Goal: Task Accomplishment & Management: Use online tool/utility

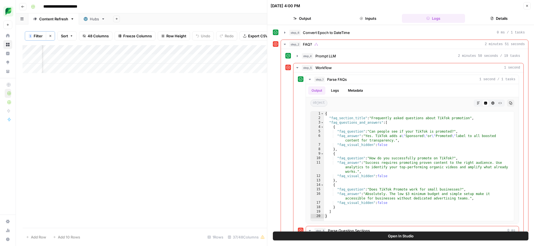
scroll to position [58, 0]
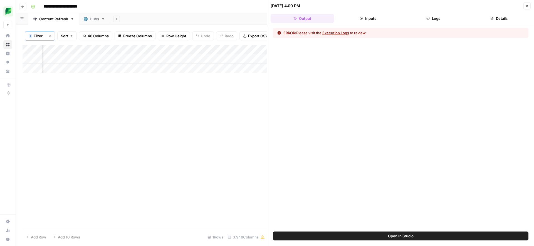
click at [527, 4] on button "Close" at bounding box center [527, 5] width 7 height 7
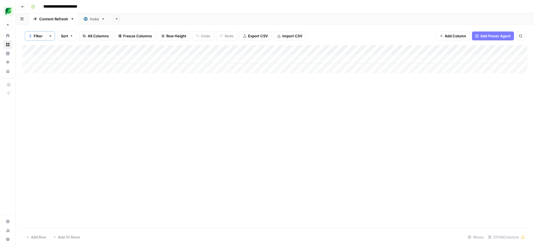
click at [88, 59] on div "Add Column" at bounding box center [275, 59] width 505 height 28
click at [98, 59] on div "Add Column" at bounding box center [275, 59] width 505 height 28
click at [408, 56] on div "Add Column" at bounding box center [275, 59] width 505 height 28
click at [337, 58] on div "Add Column" at bounding box center [275, 59] width 505 height 28
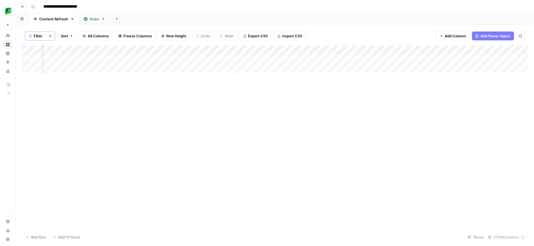
scroll to position [0, 472]
click at [287, 61] on div "Add Column" at bounding box center [275, 59] width 505 height 28
click at [280, 58] on div "Add Column" at bounding box center [275, 59] width 505 height 28
click at [291, 94] on div "Large" at bounding box center [295, 91] width 56 height 10
click at [278, 91] on button "Large" at bounding box center [280, 90] width 14 height 7
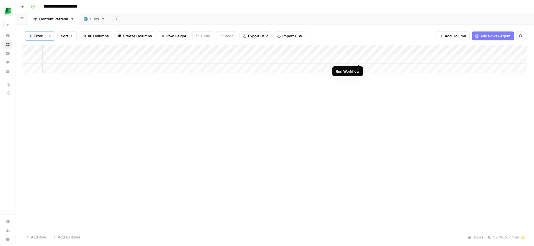
click at [359, 59] on div "Add Column" at bounding box center [275, 59] width 505 height 28
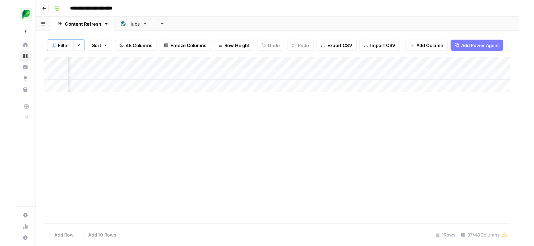
scroll to position [0, 729]
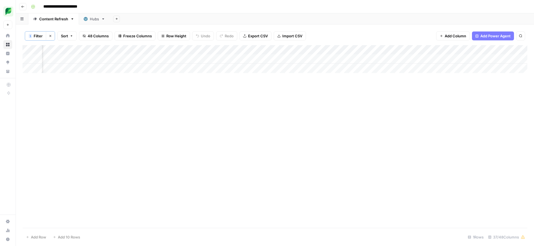
click at [81, 59] on div "Add Column" at bounding box center [275, 59] width 505 height 28
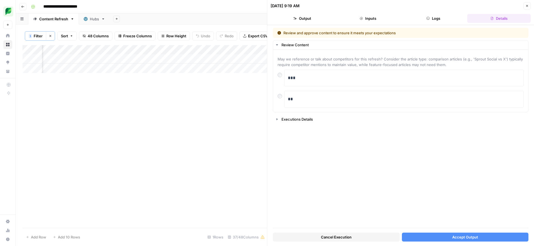
click at [408, 239] on button "Accept Output" at bounding box center [465, 236] width 127 height 9
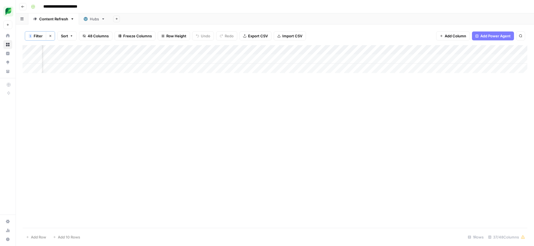
scroll to position [0, 729]
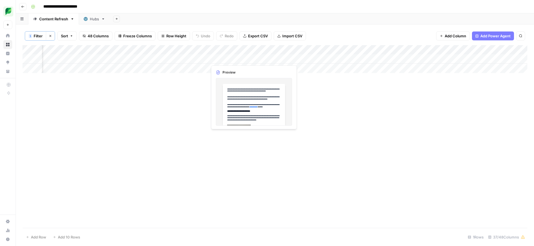
click at [226, 59] on div "Add Column" at bounding box center [275, 59] width 505 height 28
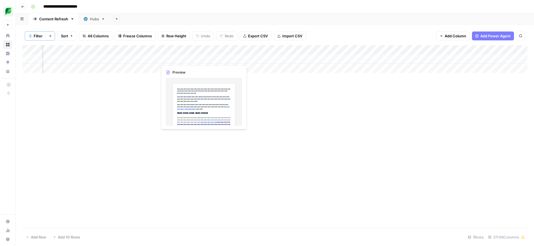
click at [182, 58] on div "Add Column" at bounding box center [275, 59] width 505 height 28
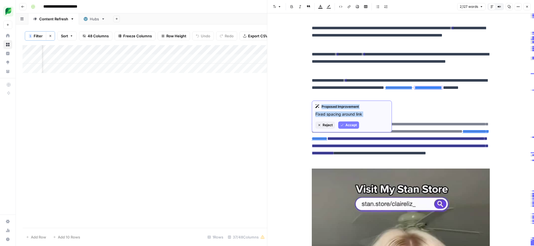
click at [348, 124] on span "Accept" at bounding box center [351, 124] width 11 height 5
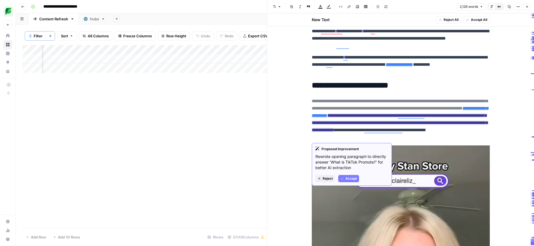
scroll to position [36, 0]
click at [348, 176] on span "Accept" at bounding box center [351, 178] width 11 height 5
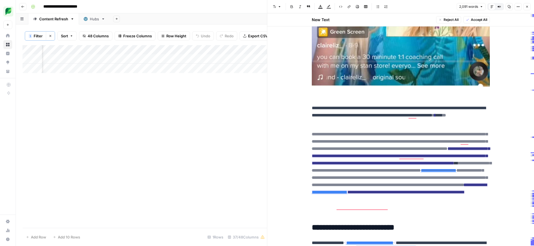
scroll to position [406, 0]
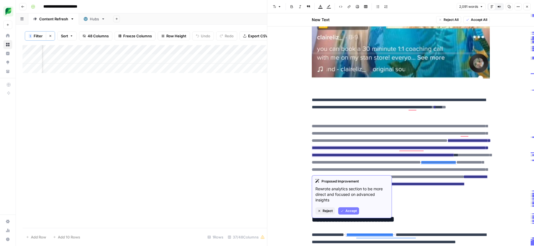
click at [349, 207] on button "Accept" at bounding box center [348, 210] width 21 height 7
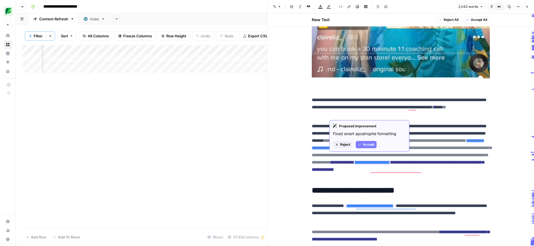
click at [367, 147] on span "Accept" at bounding box center [368, 144] width 11 height 5
click at [376, 142] on span "Accept" at bounding box center [378, 144] width 11 height 5
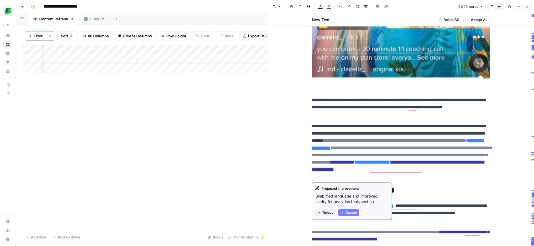
click at [350, 213] on span "Accept" at bounding box center [351, 212] width 11 height 5
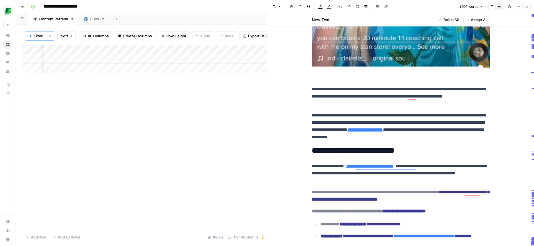
scroll to position [421, 0]
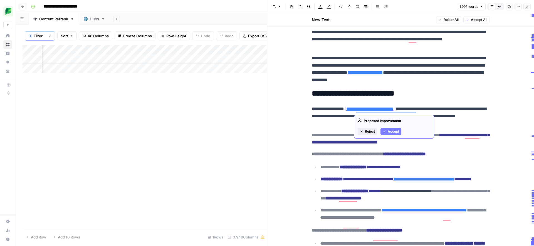
click at [391, 132] on span "Accept" at bounding box center [393, 131] width 11 height 5
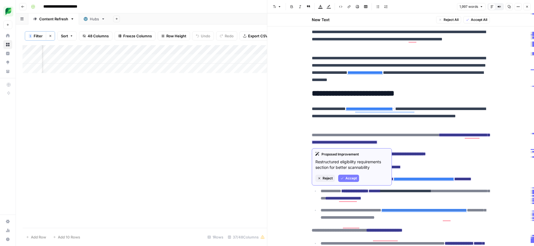
click at [350, 180] on span "Accept" at bounding box center [351, 178] width 11 height 5
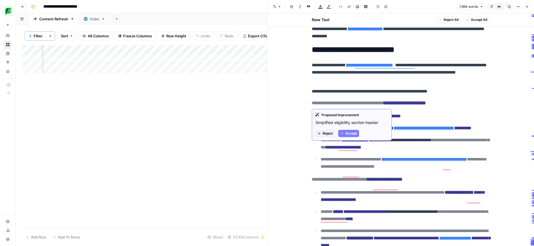
click at [351, 134] on span "Accept" at bounding box center [351, 133] width 11 height 5
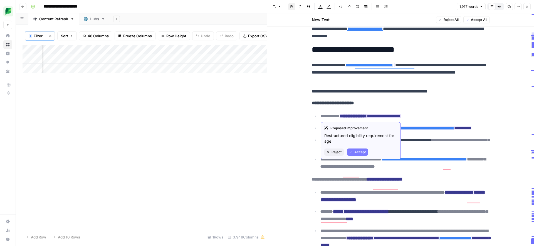
click at [359, 154] on button "Accept" at bounding box center [357, 151] width 21 height 7
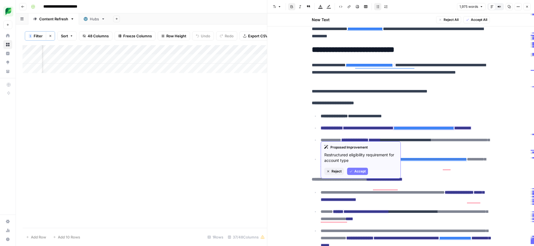
click at [355, 170] on span "Accept" at bounding box center [359, 171] width 11 height 5
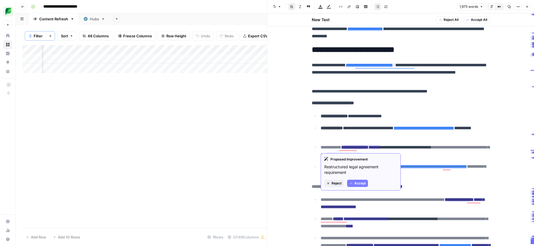
click at [356, 181] on span "Accept" at bounding box center [359, 183] width 11 height 5
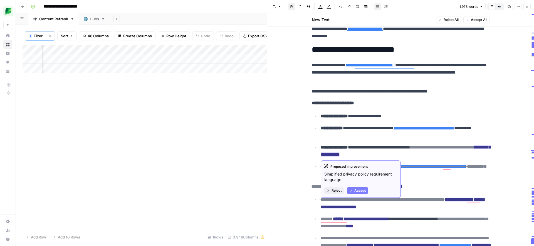
click at [358, 191] on span "Accept" at bounding box center [359, 190] width 11 height 5
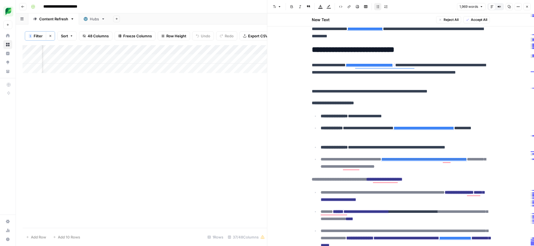
click at [318, 138] on ul "**********" at bounding box center [401, 141] width 178 height 58
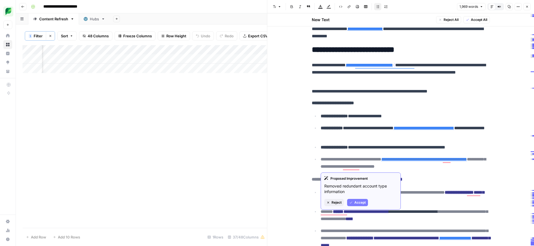
click at [363, 201] on span "Accept" at bounding box center [359, 202] width 11 height 5
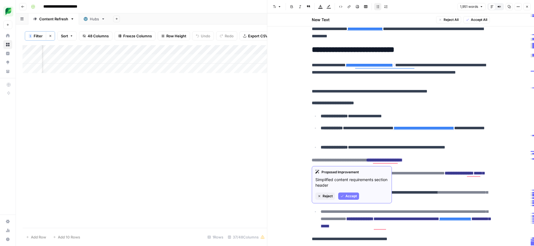
click at [354, 197] on span "Accept" at bounding box center [351, 195] width 11 height 5
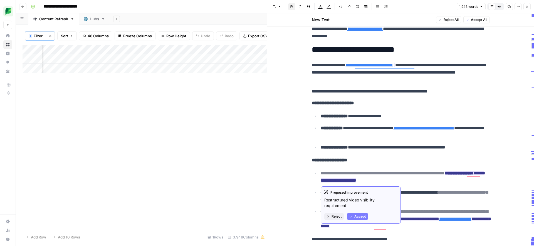
click at [354, 216] on span "Accept" at bounding box center [359, 216] width 11 height 5
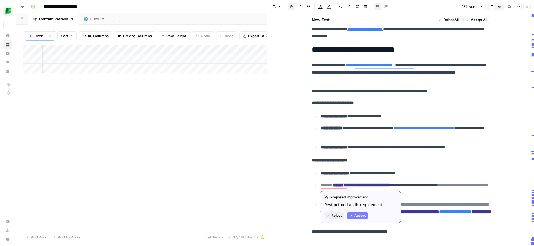
click at [357, 217] on span "Accept" at bounding box center [359, 215] width 11 height 5
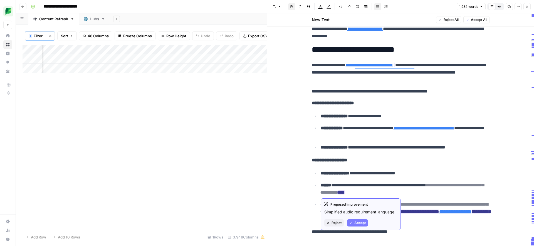
click at [359, 221] on span "Accept" at bounding box center [359, 222] width 11 height 5
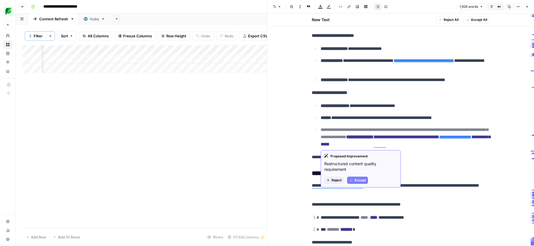
click at [356, 179] on span "Accept" at bounding box center [359, 179] width 11 height 5
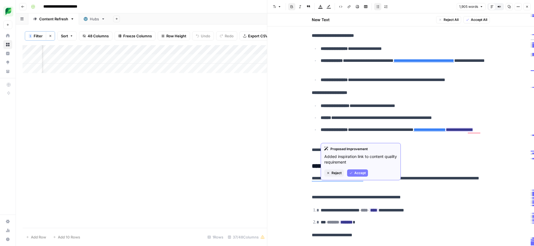
click at [360, 172] on span "Accept" at bounding box center [359, 172] width 11 height 5
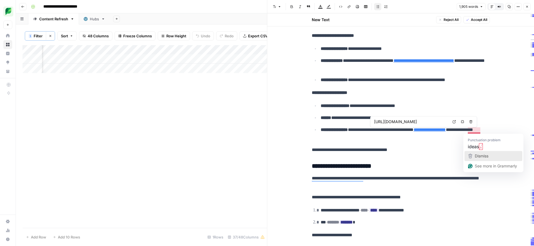
click at [479, 154] on span "Dismiss" at bounding box center [482, 155] width 14 height 5
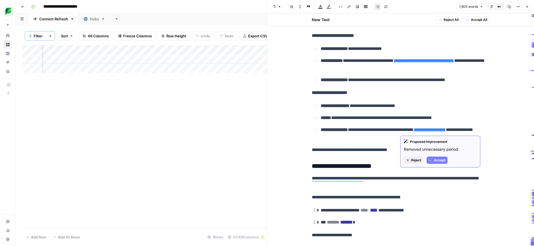
click at [434, 159] on button "Accept" at bounding box center [437, 159] width 21 height 7
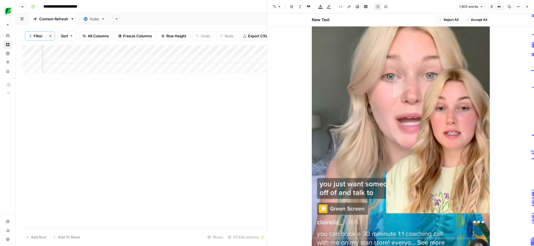
scroll to position [81, 0]
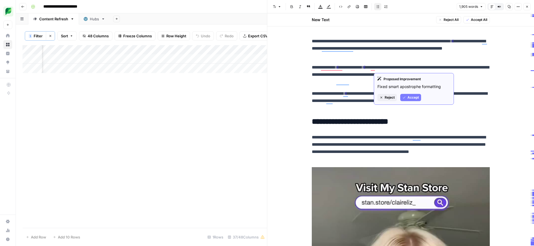
click at [406, 97] on button "Accept" at bounding box center [410, 97] width 21 height 7
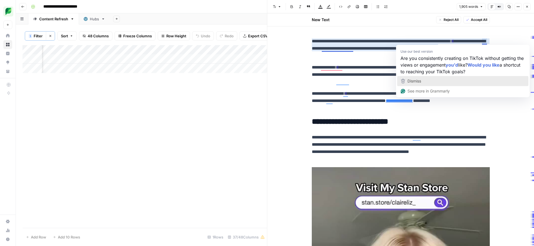
click at [420, 78] on div "Dismiss" at bounding box center [413, 81] width 15 height 8
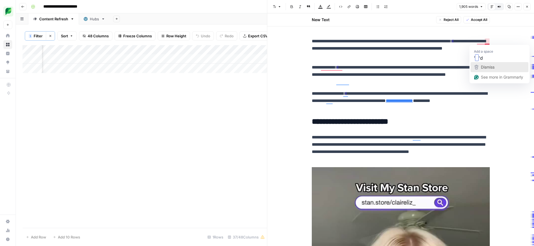
click at [484, 65] on span "Dismiss" at bounding box center [488, 67] width 14 height 5
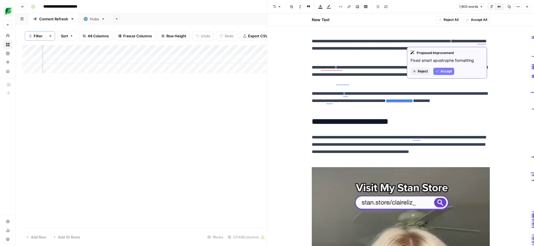
click at [443, 70] on span "Accept" at bounding box center [446, 71] width 11 height 5
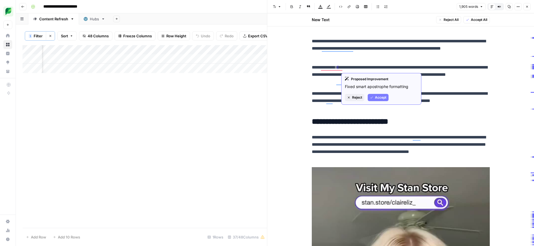
click at [379, 97] on span "Accept" at bounding box center [380, 97] width 11 height 5
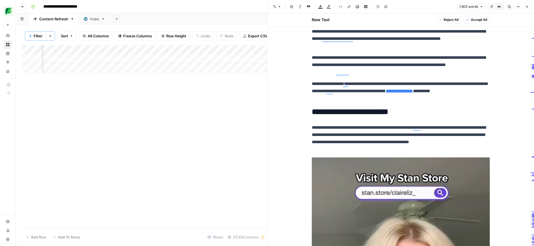
scroll to position [11, 0]
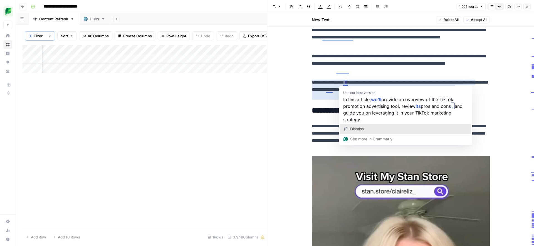
click at [353, 128] on span "Dismiss" at bounding box center [357, 128] width 14 height 5
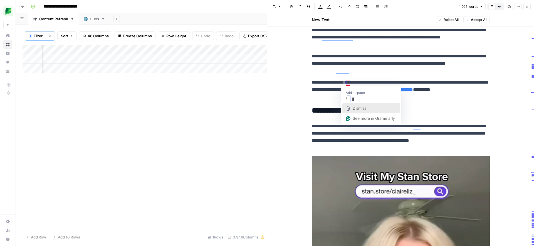
click at [357, 109] on span "Dismiss" at bounding box center [360, 108] width 14 height 5
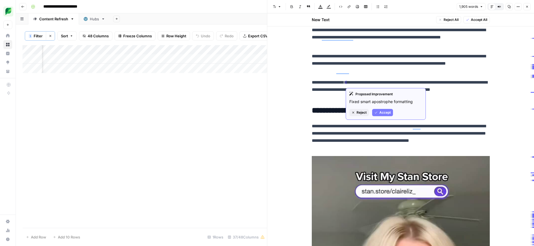
click at [379, 111] on button "Accept" at bounding box center [382, 112] width 21 height 7
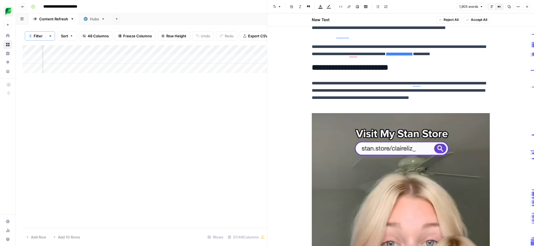
scroll to position [88, 0]
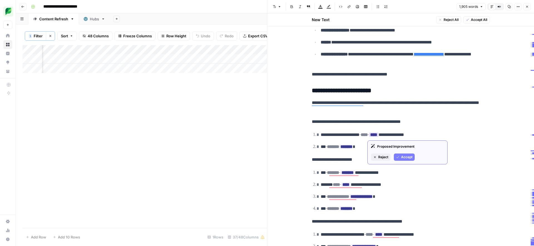
click at [400, 156] on button "Accept" at bounding box center [404, 156] width 21 height 7
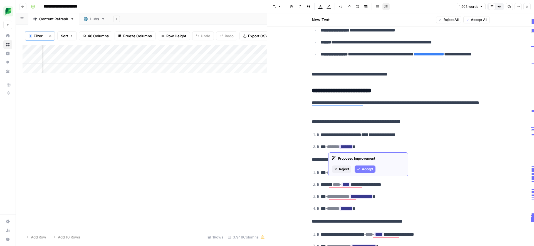
click at [362, 171] on span "Accept" at bounding box center [367, 168] width 11 height 5
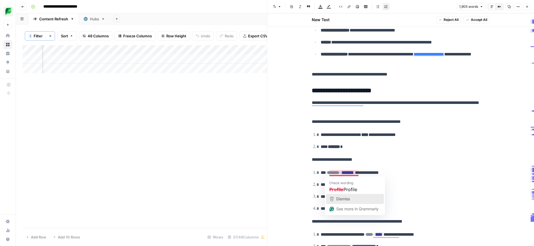
click at [354, 197] on div "Dismiss" at bounding box center [355, 198] width 53 height 8
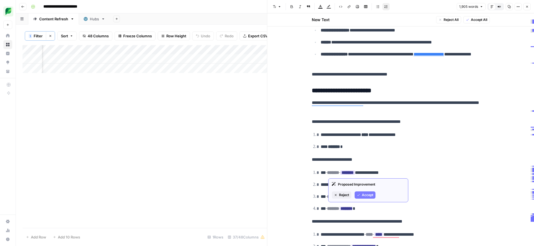
click at [363, 193] on span "Accept" at bounding box center [367, 194] width 11 height 5
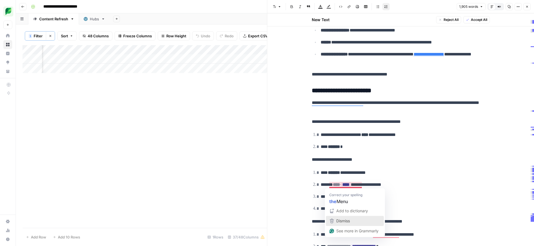
click at [346, 218] on span "Dismiss" at bounding box center [343, 220] width 14 height 5
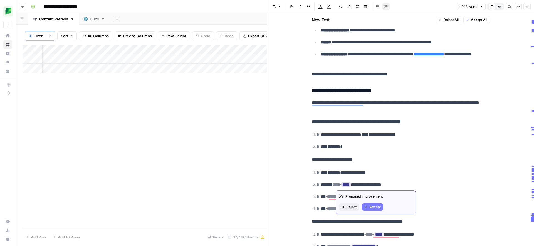
click at [373, 210] on button "Accept" at bounding box center [372, 206] width 21 height 7
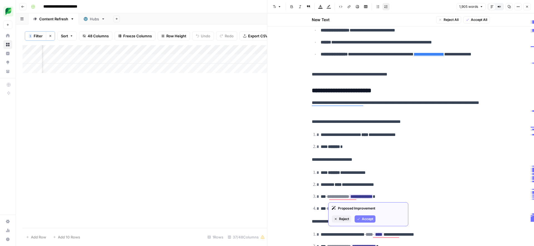
click at [366, 218] on span "Accept" at bounding box center [367, 218] width 11 height 5
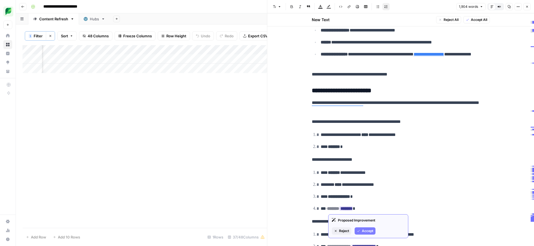
click at [369, 231] on span "Accept" at bounding box center [367, 230] width 11 height 5
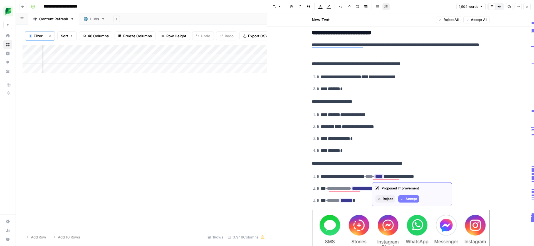
click at [409, 198] on span "Accept" at bounding box center [411, 198] width 11 height 5
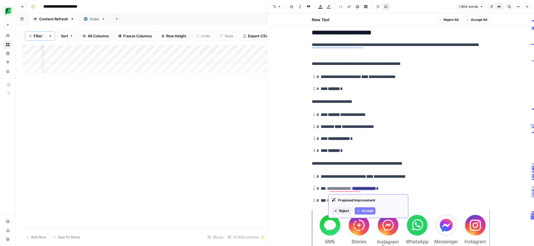
click at [365, 212] on span "Accept" at bounding box center [367, 210] width 11 height 5
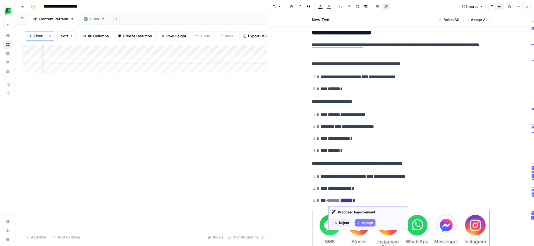
click at [364, 222] on span "Accept" at bounding box center [367, 222] width 11 height 5
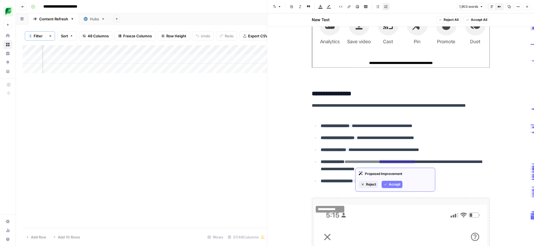
click at [394, 183] on span "Accept" at bounding box center [394, 184] width 11 height 5
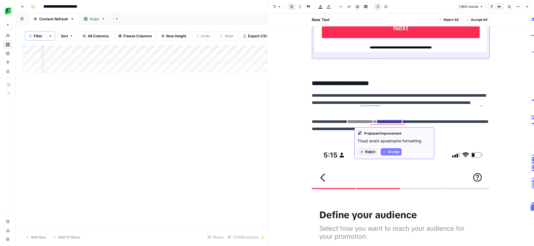
click at [396, 151] on span "Accept" at bounding box center [393, 151] width 11 height 5
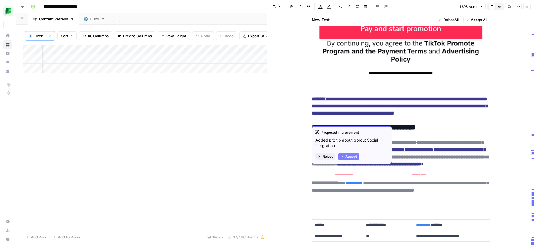
click at [349, 155] on span "Accept" at bounding box center [351, 156] width 11 height 5
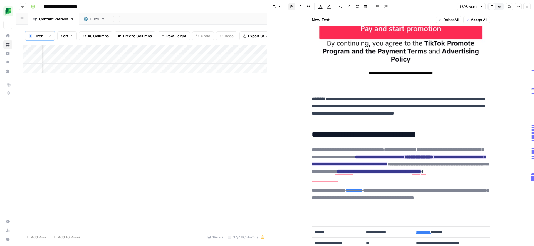
click at [397, 149] on del "**********" at bounding box center [398, 152] width 172 height 11
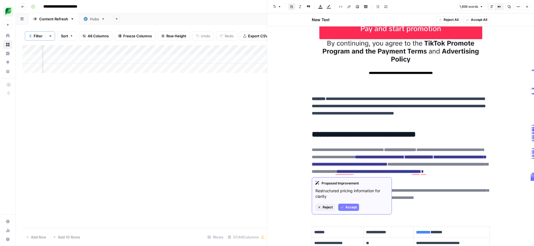
click at [349, 206] on span "Accept" at bounding box center [351, 206] width 11 height 5
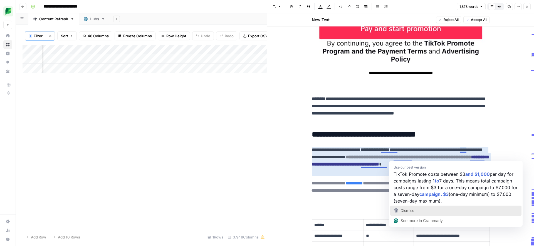
click at [414, 211] on span "Dismiss" at bounding box center [408, 210] width 14 height 5
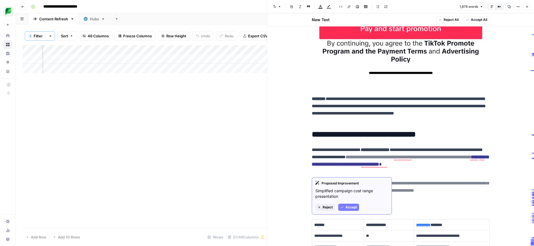
click at [348, 209] on span "Accept" at bounding box center [351, 206] width 11 height 5
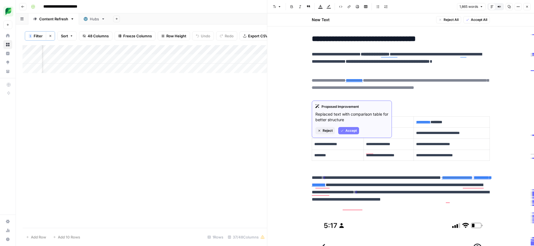
click at [329, 129] on span "Reject" at bounding box center [328, 130] width 10 height 5
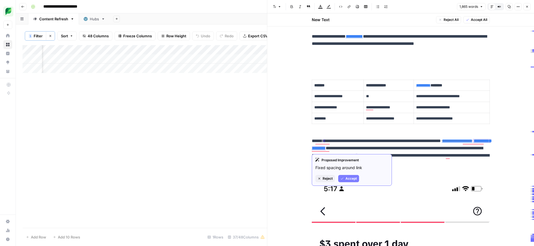
click at [351, 177] on span "Accept" at bounding box center [351, 178] width 11 height 5
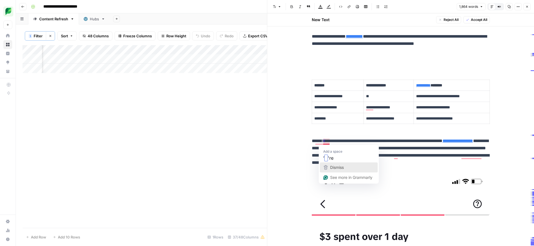
click at [331, 167] on span "Dismiss" at bounding box center [337, 167] width 14 height 5
click at [326, 164] on div "Dismiss" at bounding box center [328, 167] width 15 height 8
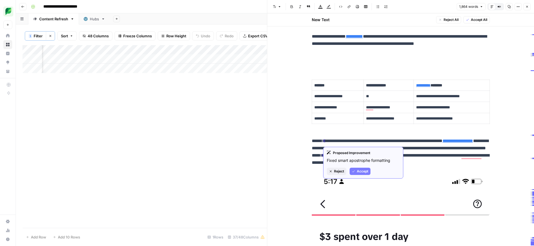
click at [359, 170] on span "Accept" at bounding box center [362, 171] width 11 height 5
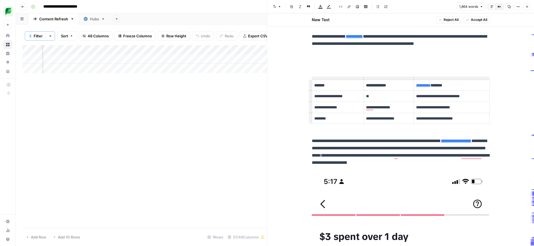
click at [431, 84] on link "**********" at bounding box center [423, 85] width 14 height 4
click at [431, 86] on link "**********" at bounding box center [423, 85] width 14 height 4
click at [437, 85] on p "**********" at bounding box center [451, 85] width 71 height 6
click at [431, 85] on link "**********" at bounding box center [423, 85] width 14 height 4
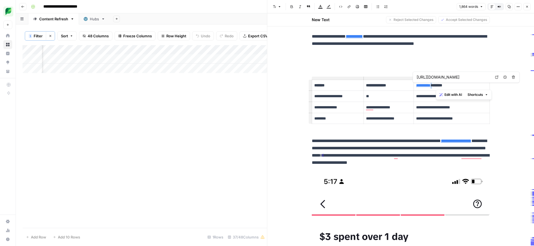
click at [431, 85] on link "**********" at bounding box center [423, 85] width 14 height 4
click at [517, 8] on icon "button" at bounding box center [518, 6] width 3 height 3
click at [499, 51] on span "HTML" at bounding box center [499, 51] width 22 height 6
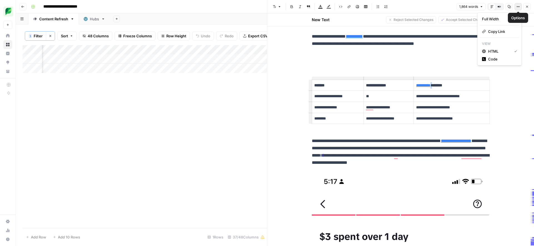
click at [517, 7] on icon "button" at bounding box center [517, 6] width 1 height 1
click at [501, 58] on span "Code" at bounding box center [501, 59] width 27 height 6
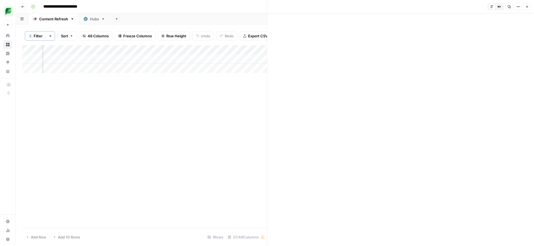
scroll to position [0, 0]
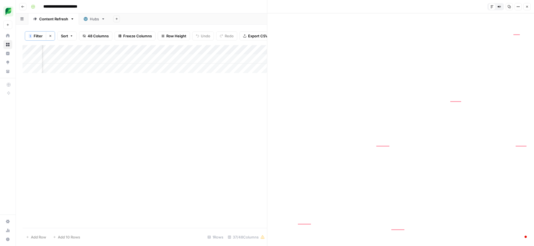
scroll to position [553, 0]
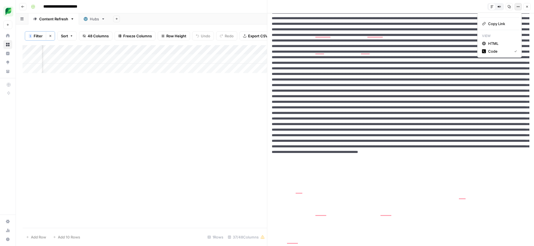
click at [519, 7] on icon "button" at bounding box center [518, 6] width 3 height 3
click at [495, 45] on span "HTML" at bounding box center [501, 44] width 27 height 6
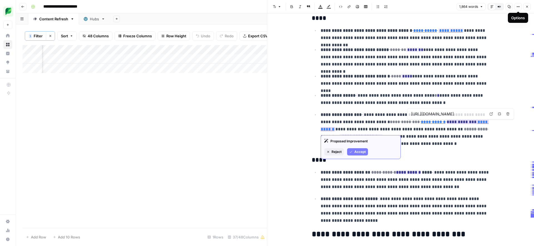
scroll to position [4771, 0]
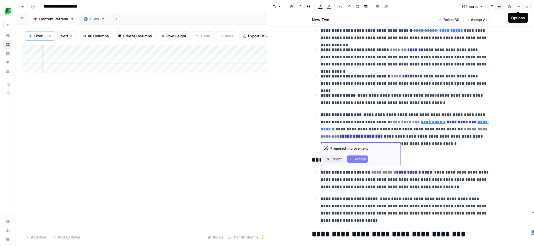
click at [356, 159] on span "Accept" at bounding box center [359, 158] width 11 height 5
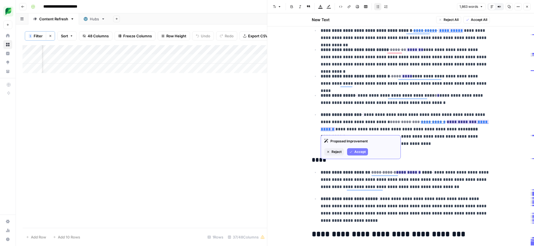
click at [354, 153] on span "Accept" at bounding box center [359, 151] width 11 height 5
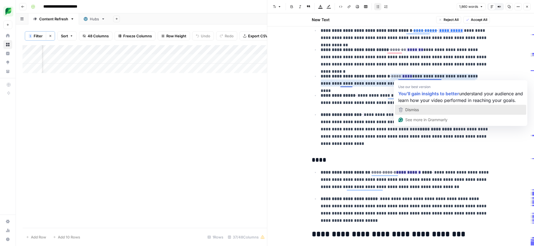
click at [411, 112] on span "Dismiss" at bounding box center [412, 109] width 14 height 5
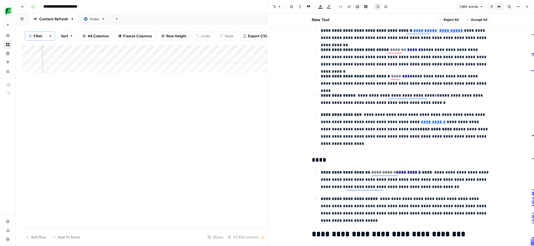
click at [346, 97] on strong "**********" at bounding box center [338, 95] width 35 height 4
click at [420, 98] on icon "button" at bounding box center [419, 98] width 3 height 3
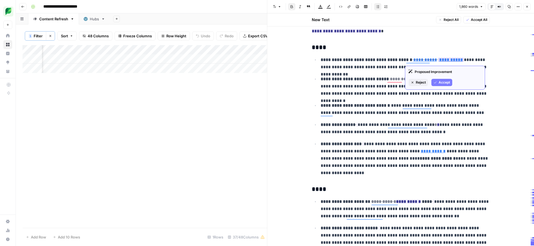
click at [442, 83] on span "Accept" at bounding box center [444, 82] width 11 height 5
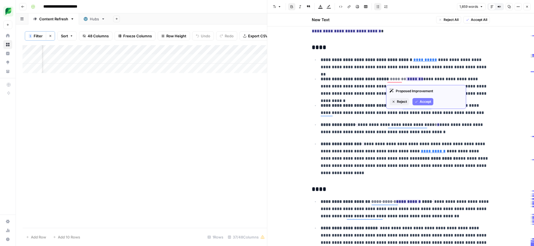
click at [418, 105] on div "Proposed Improvement Reject Accept" at bounding box center [426, 97] width 80 height 24
click at [418, 101] on button "Accept" at bounding box center [423, 101] width 21 height 7
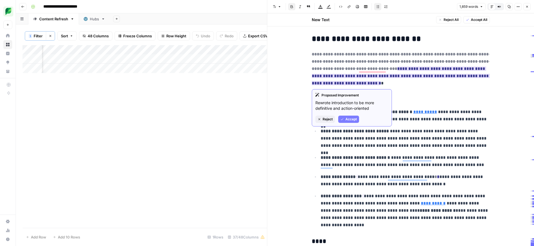
click at [351, 119] on span "Accept" at bounding box center [351, 119] width 11 height 5
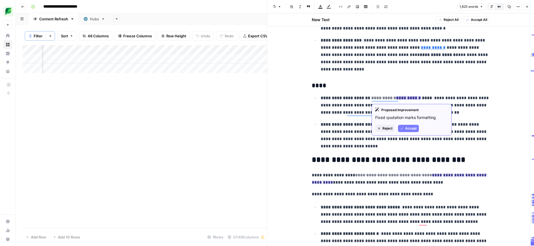
click at [405, 127] on span "Accept" at bounding box center [410, 128] width 11 height 5
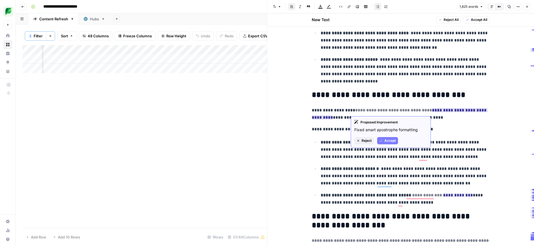
click at [394, 141] on span "Accept" at bounding box center [389, 140] width 11 height 5
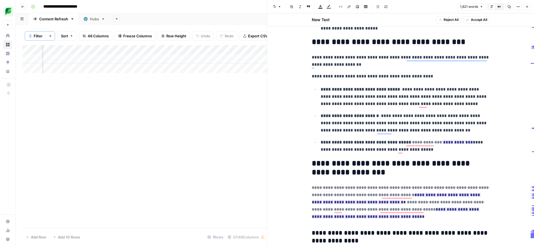
scroll to position [4952, 0]
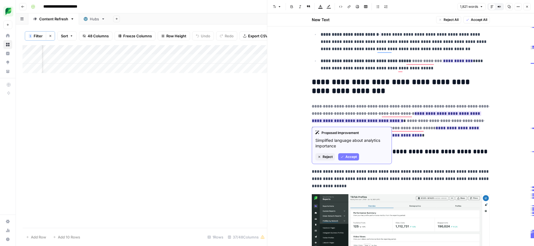
click at [344, 155] on button "Accept" at bounding box center [348, 156] width 21 height 7
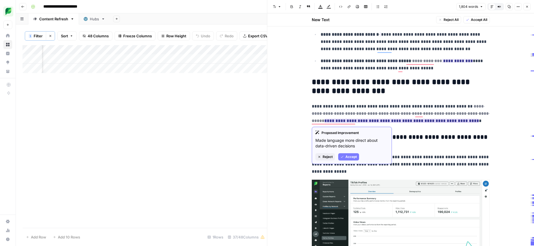
click at [348, 155] on span "Accept" at bounding box center [351, 156] width 11 height 5
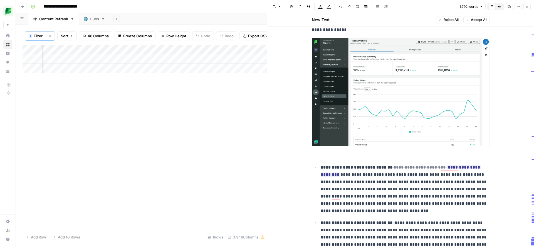
scroll to position [5196, 0]
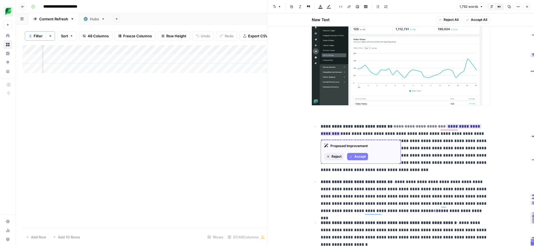
click at [358, 156] on span "Accept" at bounding box center [359, 156] width 11 height 5
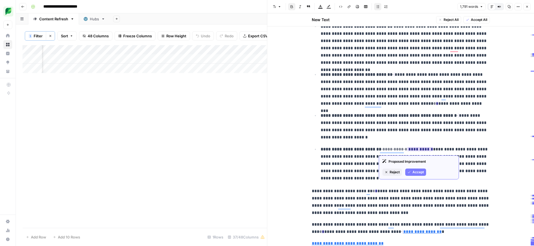
click at [418, 172] on span "Accept" at bounding box center [418, 171] width 11 height 5
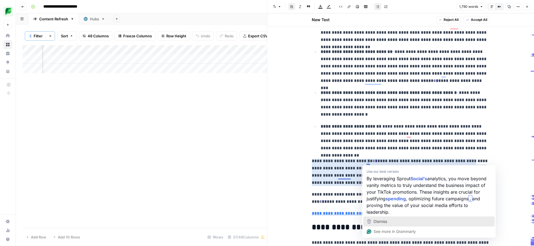
click at [373, 220] on div "Dismiss" at bounding box center [380, 221] width 15 height 8
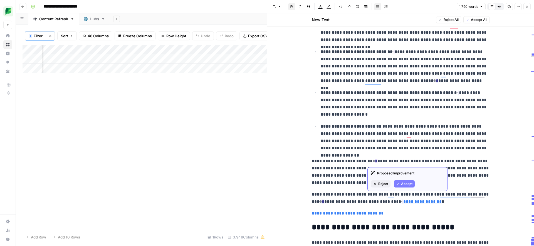
click at [404, 184] on span "Accept" at bounding box center [406, 183] width 11 height 5
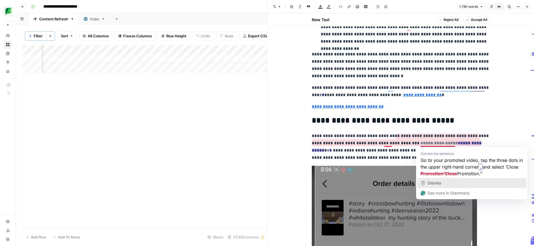
click at [430, 184] on span "Dismiss" at bounding box center [435, 182] width 14 height 5
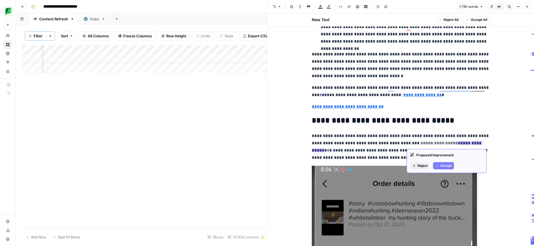
click at [445, 166] on span "Accept" at bounding box center [445, 165] width 11 height 5
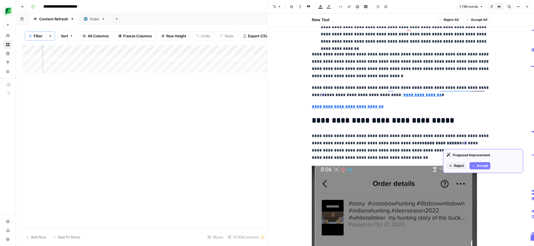
click at [480, 163] on span "Accept" at bounding box center [482, 165] width 11 height 5
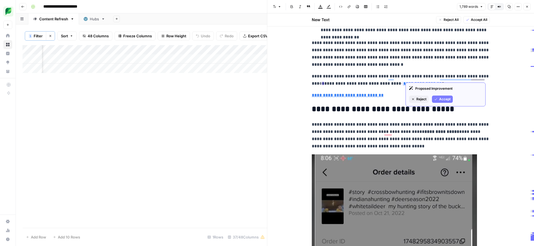
click at [441, 98] on span "Accept" at bounding box center [444, 99] width 11 height 5
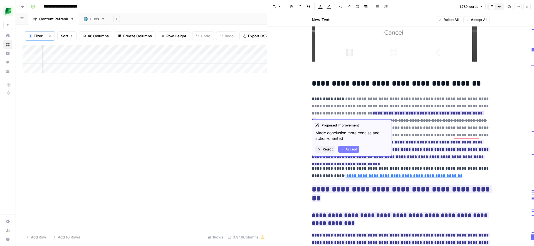
click at [346, 149] on span "Accept" at bounding box center [351, 149] width 11 height 5
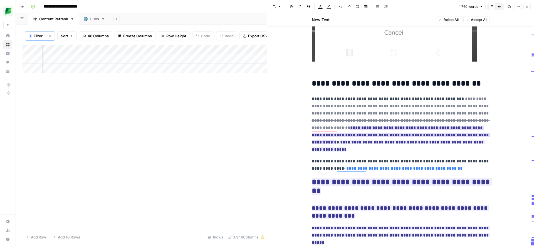
click at [368, 133] on ins "**********" at bounding box center [401, 134] width 178 height 19
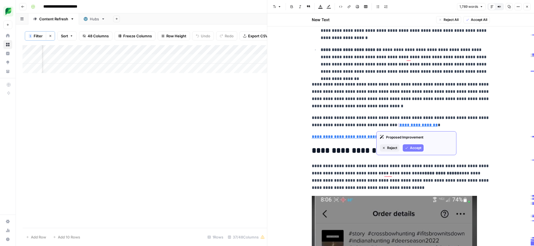
click at [413, 148] on span "Accept" at bounding box center [415, 147] width 11 height 5
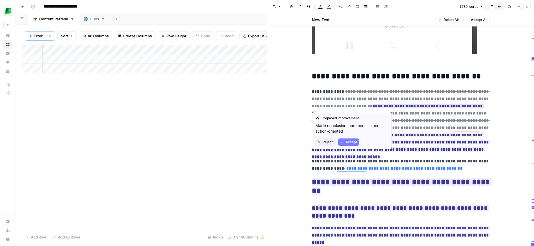
click at [326, 141] on span "Reject" at bounding box center [328, 141] width 10 height 5
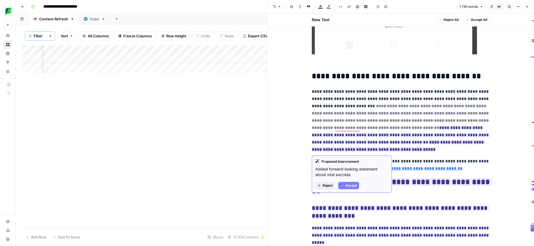
click at [326, 185] on span "Reject" at bounding box center [328, 185] width 10 height 5
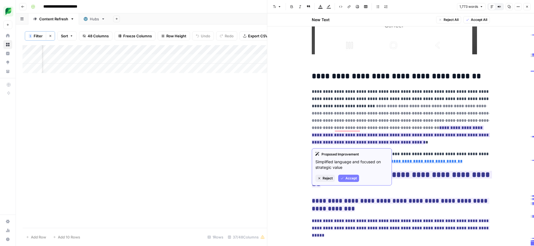
click at [326, 179] on span "Reject" at bounding box center [328, 178] width 10 height 5
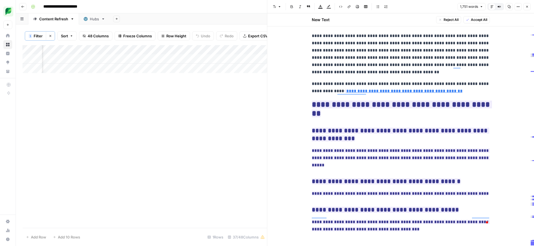
click at [510, 6] on icon "button" at bounding box center [509, 6] width 3 height 3
click at [476, 21] on span "Accept All" at bounding box center [479, 19] width 16 height 5
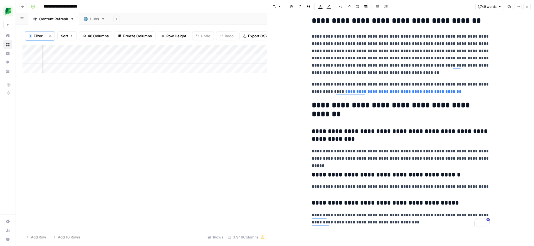
click at [528, 7] on icon "button" at bounding box center [527, 7] width 2 height 2
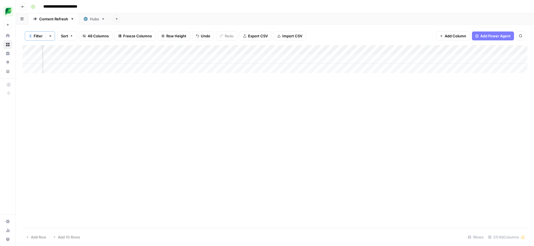
click at [232, 60] on div "Add Column" at bounding box center [275, 59] width 505 height 28
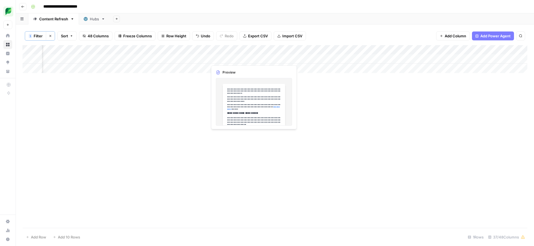
click at [232, 60] on div "Add Column" at bounding box center [275, 59] width 505 height 28
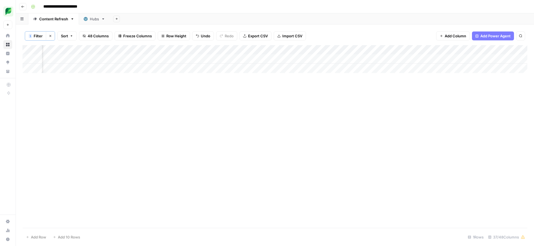
click at [232, 60] on div at bounding box center [233, 59] width 51 height 10
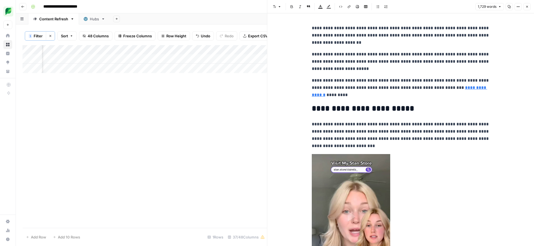
click at [339, 70] on p "**********" at bounding box center [401, 62] width 178 height 22
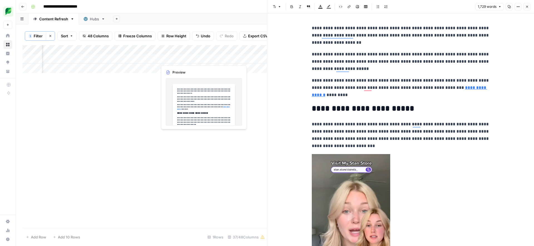
click at [180, 59] on div "Add Column" at bounding box center [145, 59] width 245 height 28
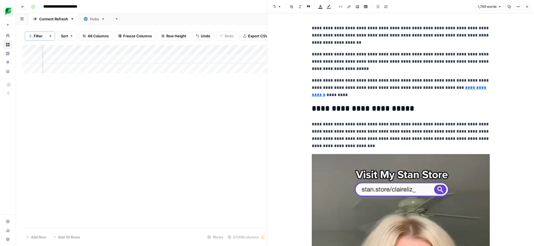
click at [224, 59] on div "Add Column" at bounding box center [145, 59] width 245 height 28
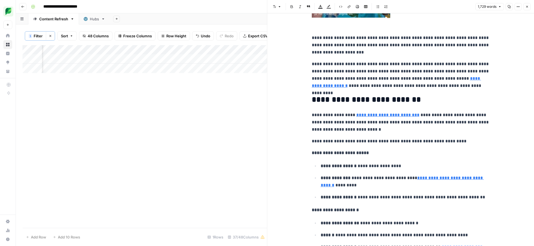
click at [175, 60] on div "Add Column" at bounding box center [145, 59] width 245 height 28
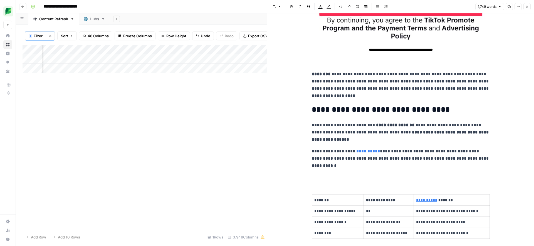
click at [230, 61] on div "Add Column" at bounding box center [145, 59] width 245 height 28
click at [216, 59] on div "Add Column" at bounding box center [145, 59] width 245 height 28
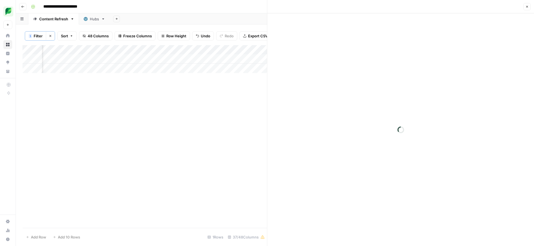
click at [216, 59] on div at bounding box center [233, 59] width 51 height 10
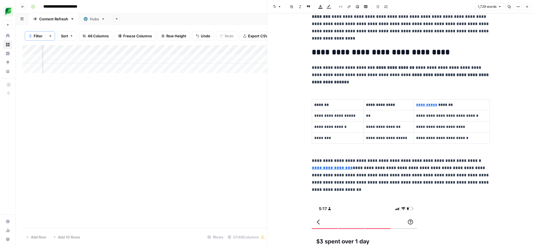
click at [178, 58] on div "Add Column" at bounding box center [145, 59] width 245 height 28
click at [178, 58] on div at bounding box center [182, 59] width 51 height 10
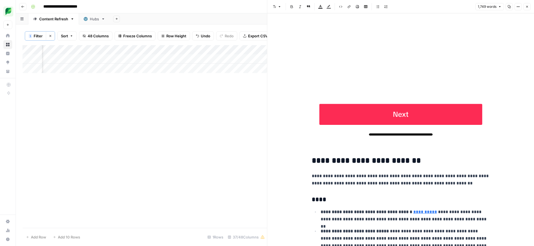
scroll to position [4224, 0]
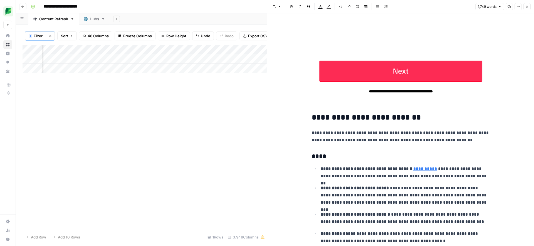
click at [228, 61] on div "Add Column" at bounding box center [145, 59] width 245 height 28
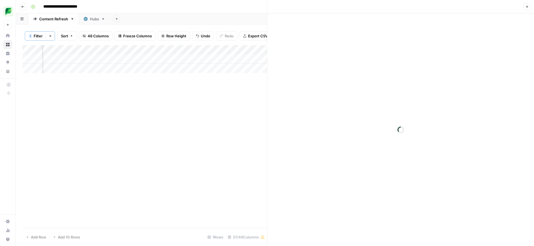
click at [228, 61] on div at bounding box center [233, 59] width 51 height 10
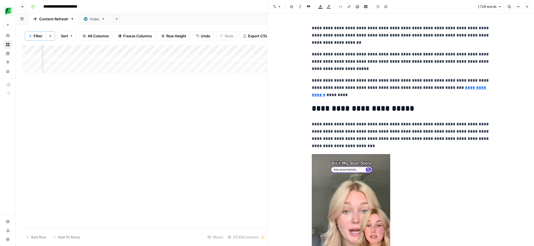
click at [327, 95] on p "**********" at bounding box center [401, 88] width 178 height 22
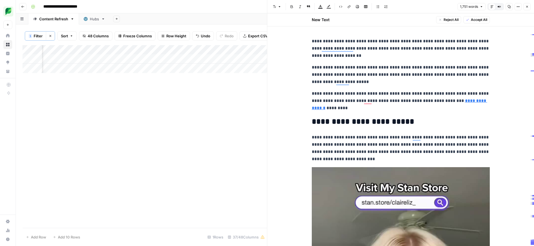
click at [477, 20] on span "Accept All" at bounding box center [479, 19] width 16 height 5
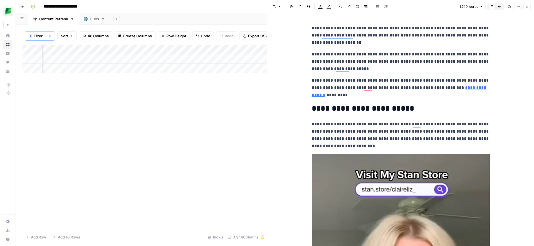
scroll to position [5499, 0]
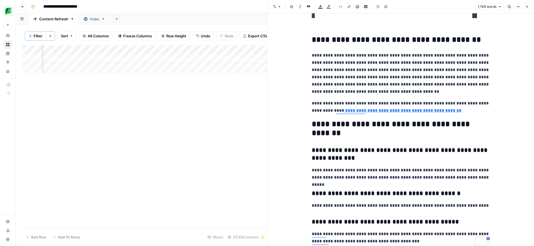
click at [528, 5] on icon "button" at bounding box center [527, 6] width 3 height 3
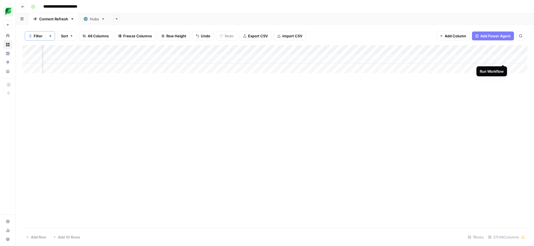
click at [503, 59] on div "Add Column" at bounding box center [275, 59] width 505 height 28
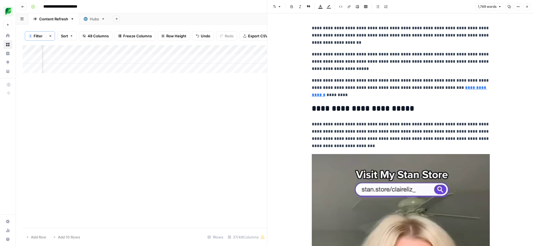
click at [346, 63] on p "**********" at bounding box center [401, 62] width 178 height 22
copy div "**********"
click at [255, 109] on div "Add Column" at bounding box center [145, 136] width 245 height 183
click at [529, 7] on icon "button" at bounding box center [527, 6] width 3 height 3
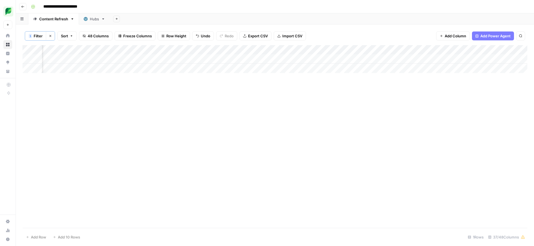
scroll to position [0, 1492]
click at [51, 37] on icon "button" at bounding box center [50, 35] width 3 height 3
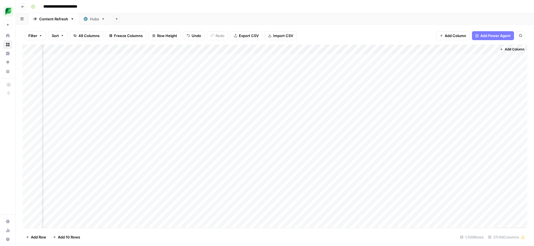
click at [38, 35] on button "Filter" at bounding box center [35, 35] width 21 height 9
click at [80, 65] on input "text" at bounding box center [65, 65] width 61 height 6
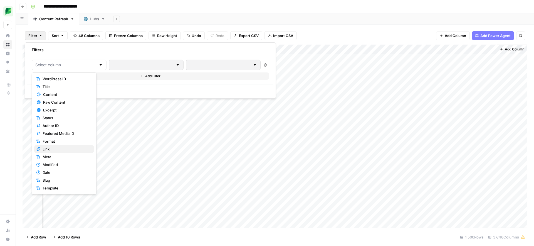
click at [46, 148] on span "Link" at bounding box center [66, 149] width 47 height 6
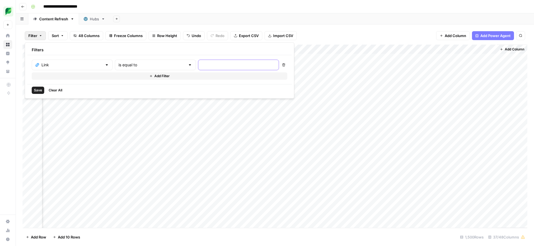
click at [202, 67] on input "text" at bounding box center [239, 65] width 74 height 6
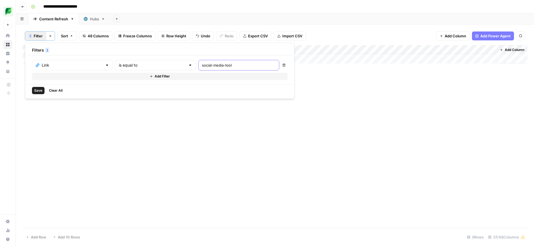
click at [211, 65] on input "social-media-tool" at bounding box center [239, 65] width 74 height 6
type input "social-media-tools"
click at [125, 64] on input "text" at bounding box center [152, 65] width 67 height 6
click at [119, 97] on span "contains" at bounding box center [132, 95] width 55 height 6
type input "contains"
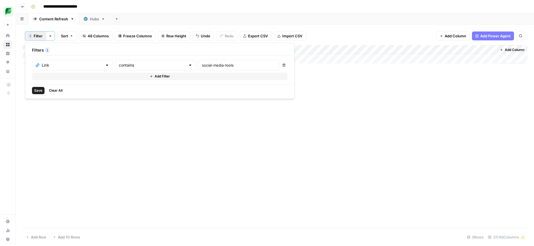
click at [142, 87] on div "Save Clear All" at bounding box center [160, 90] width 265 height 12
click at [36, 91] on span "Save" at bounding box center [38, 90] width 8 height 5
click at [70, 85] on div "Add Column" at bounding box center [275, 73] width 505 height 56
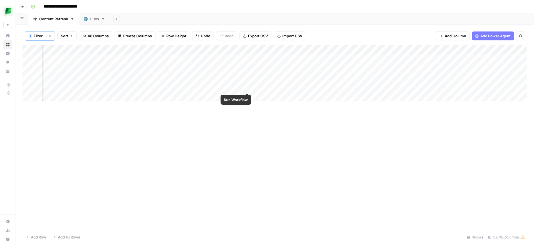
click at [247, 88] on div "Add Column" at bounding box center [275, 73] width 505 height 56
click at [268, 87] on div "Add Column" at bounding box center [275, 73] width 505 height 56
click at [176, 88] on div "Add Column" at bounding box center [275, 73] width 505 height 56
click at [88, 88] on div "Add Column" at bounding box center [275, 73] width 505 height 56
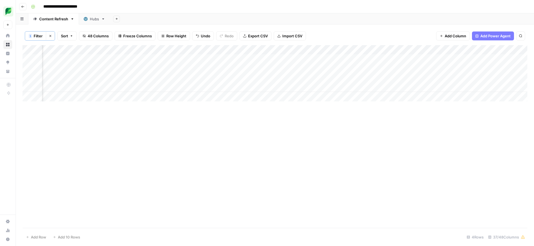
scroll to position [0, 477]
click at [289, 86] on div "Add Column" at bounding box center [275, 73] width 505 height 56
click at [266, 87] on div "Add Column" at bounding box center [275, 73] width 505 height 56
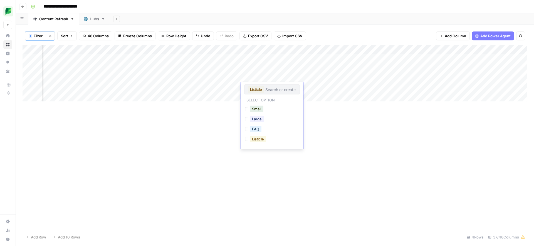
click at [262, 140] on button "Listicle" at bounding box center [258, 138] width 16 height 7
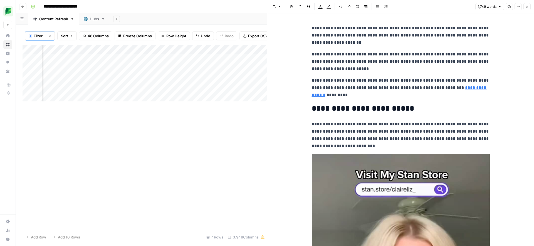
click at [248, 144] on div "Add Column" at bounding box center [145, 136] width 245 height 183
click at [528, 8] on icon "button" at bounding box center [527, 6] width 3 height 3
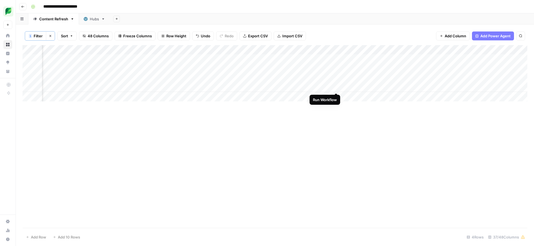
click at [337, 88] on div "Add Column" at bounding box center [275, 73] width 505 height 56
click at [153, 87] on div "Add Column" at bounding box center [275, 73] width 505 height 56
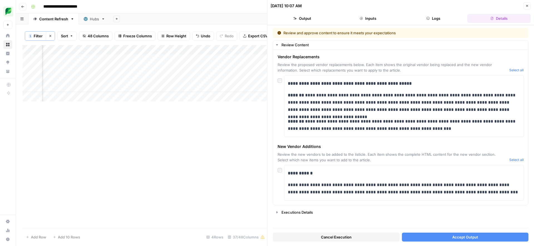
click at [454, 239] on span "Accept Output" at bounding box center [465, 237] width 26 height 6
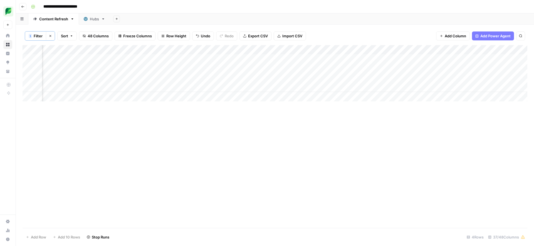
scroll to position [0, 715]
